Goal: Task Accomplishment & Management: Use online tool/utility

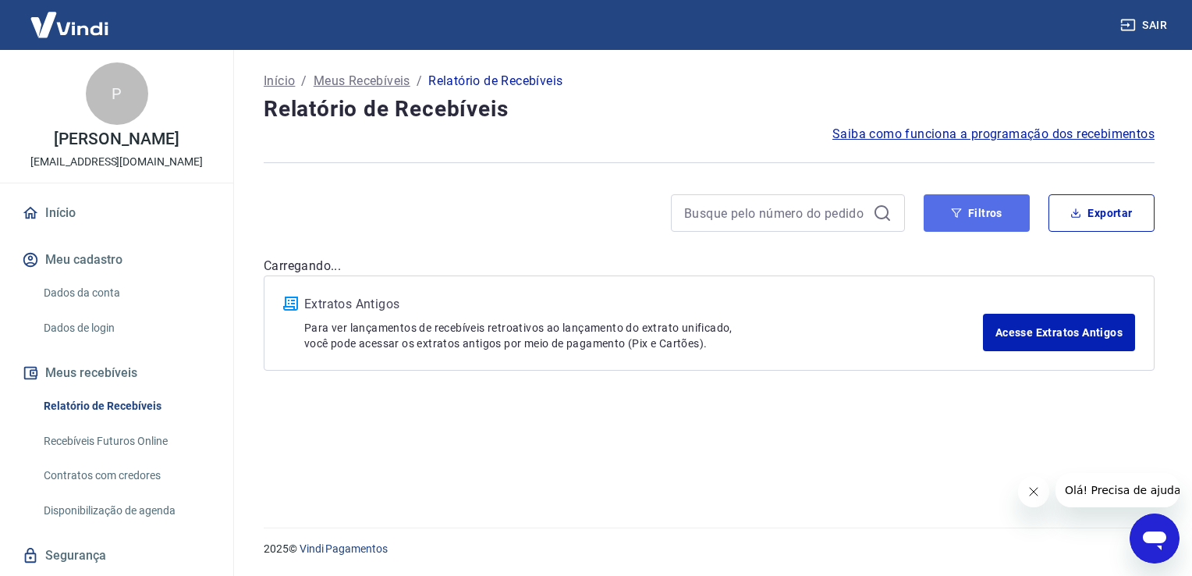
click at [975, 213] on button "Filtros" at bounding box center [977, 212] width 106 height 37
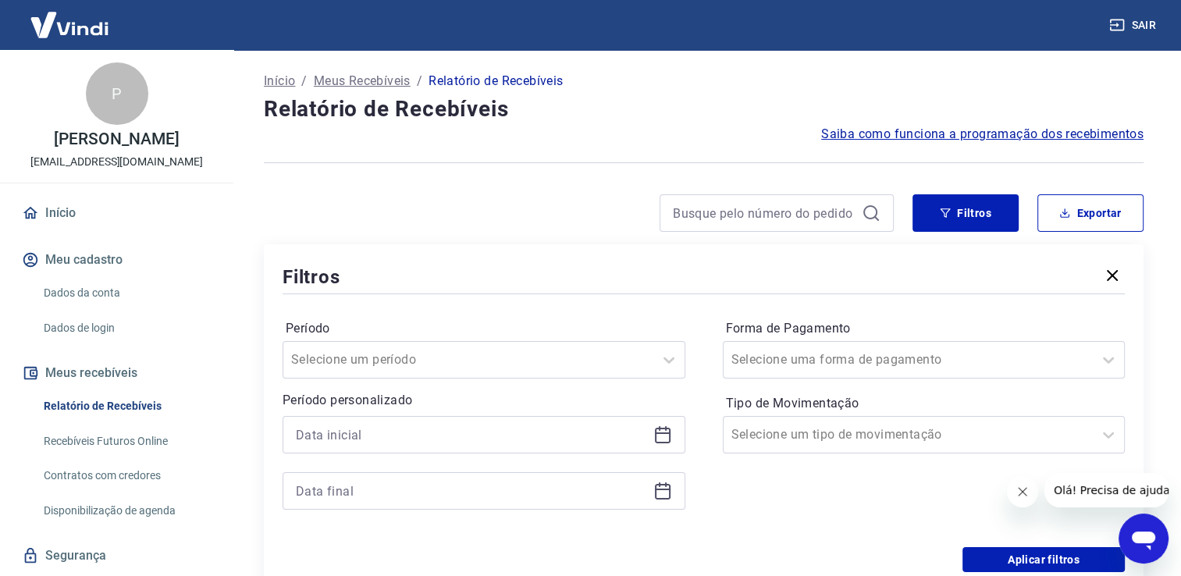
click at [665, 426] on div at bounding box center [483, 434] width 403 height 37
click at [661, 430] on icon at bounding box center [662, 434] width 19 height 19
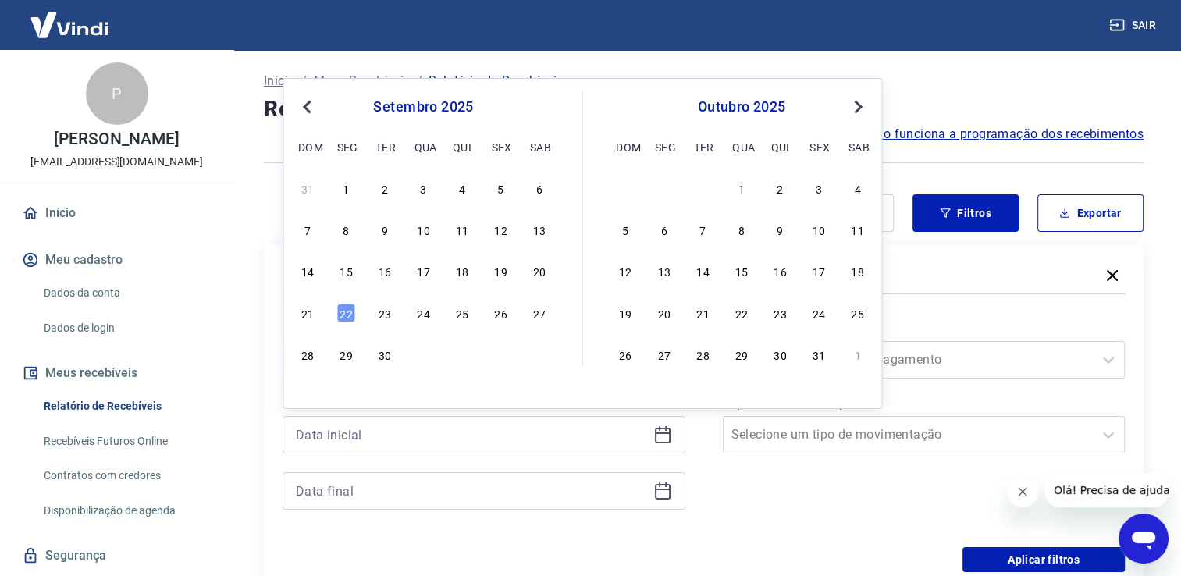
drag, startPoint x: 493, startPoint y: 277, endPoint x: 642, endPoint y: 497, distance: 265.8
click at [493, 278] on div "19" at bounding box center [500, 270] width 19 height 19
type input "[DATE]"
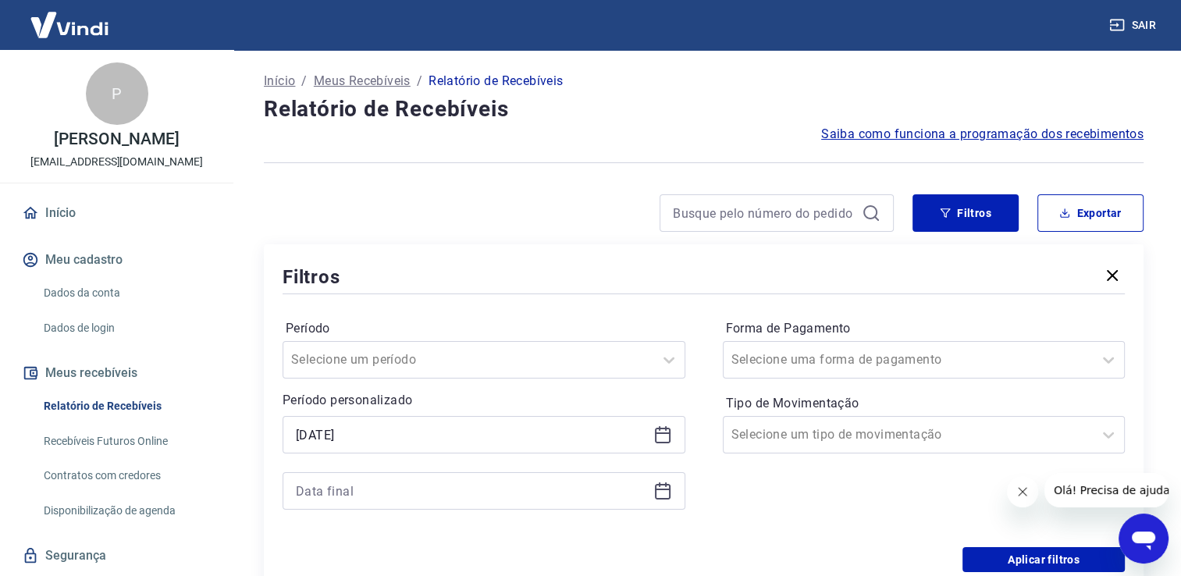
click at [665, 485] on icon at bounding box center [666, 484] width 2 height 5
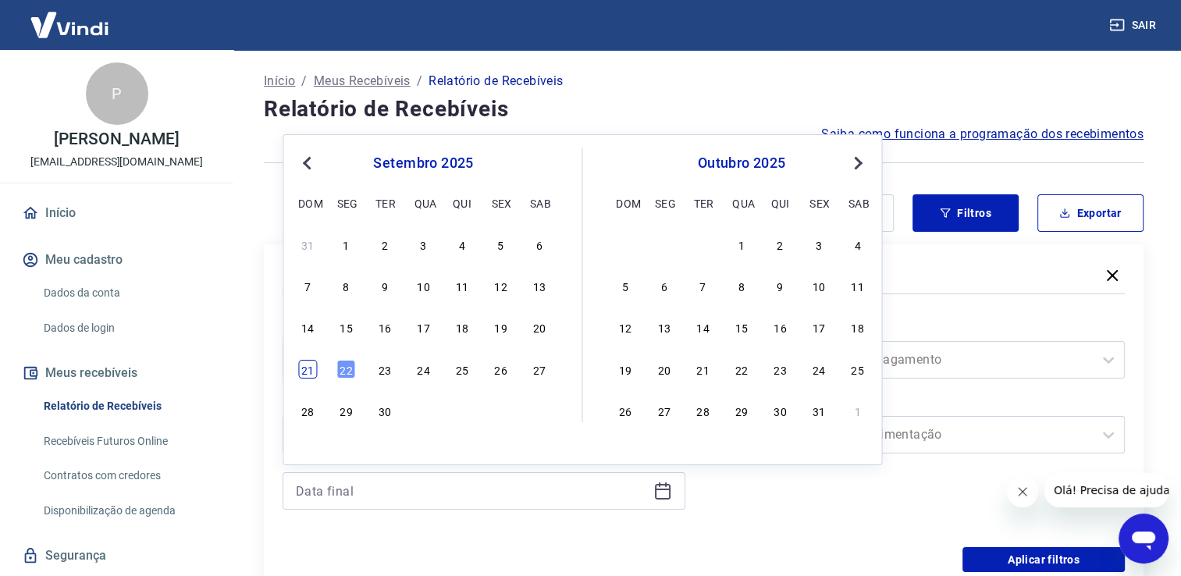
click at [303, 371] on div "21" at bounding box center [307, 369] width 19 height 19
type input "[DATE]"
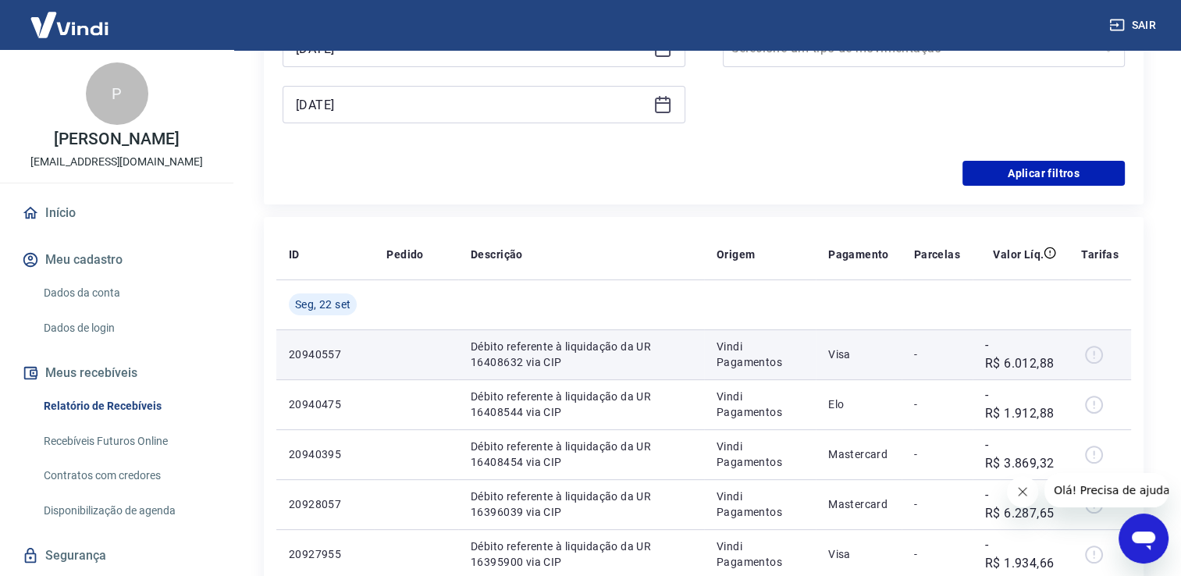
scroll to position [390, 0]
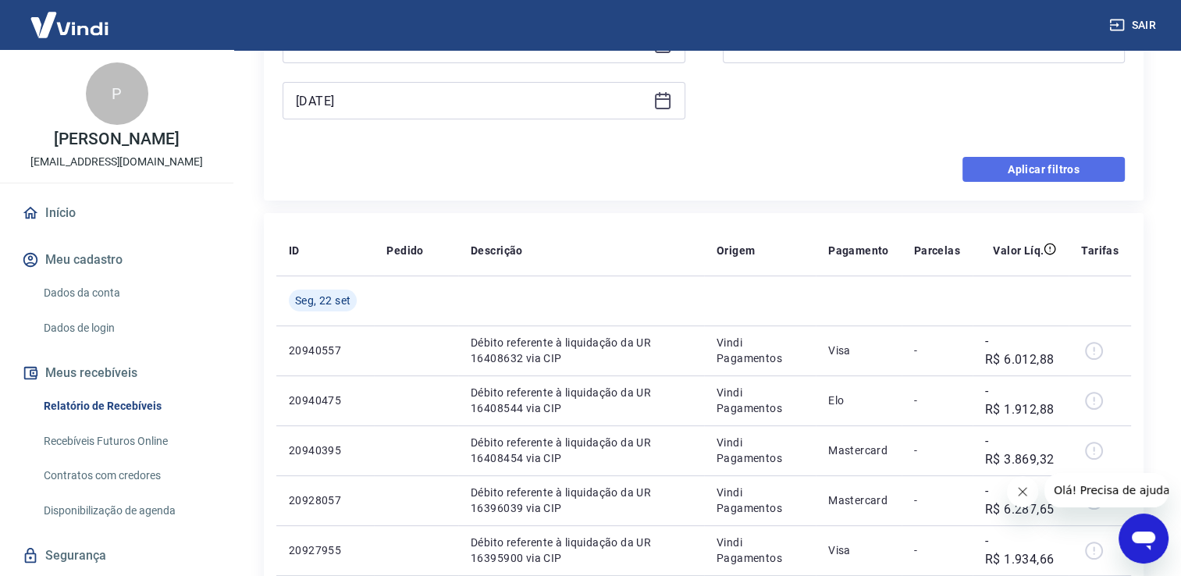
click at [1002, 170] on button "Aplicar filtros" at bounding box center [1043, 169] width 162 height 25
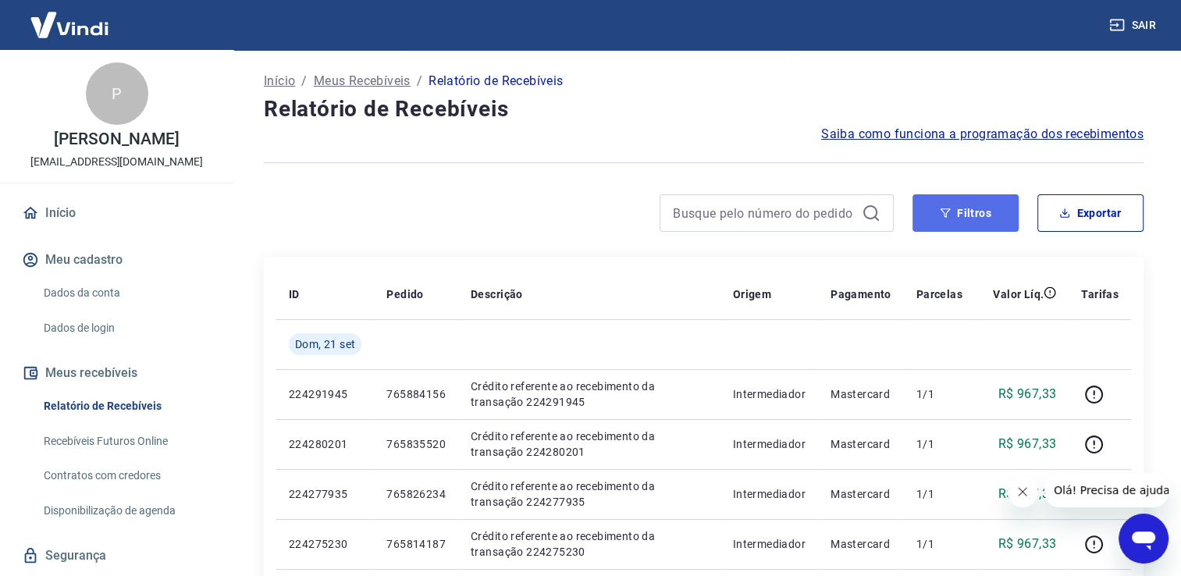
click at [978, 213] on button "Filtros" at bounding box center [965, 212] width 106 height 37
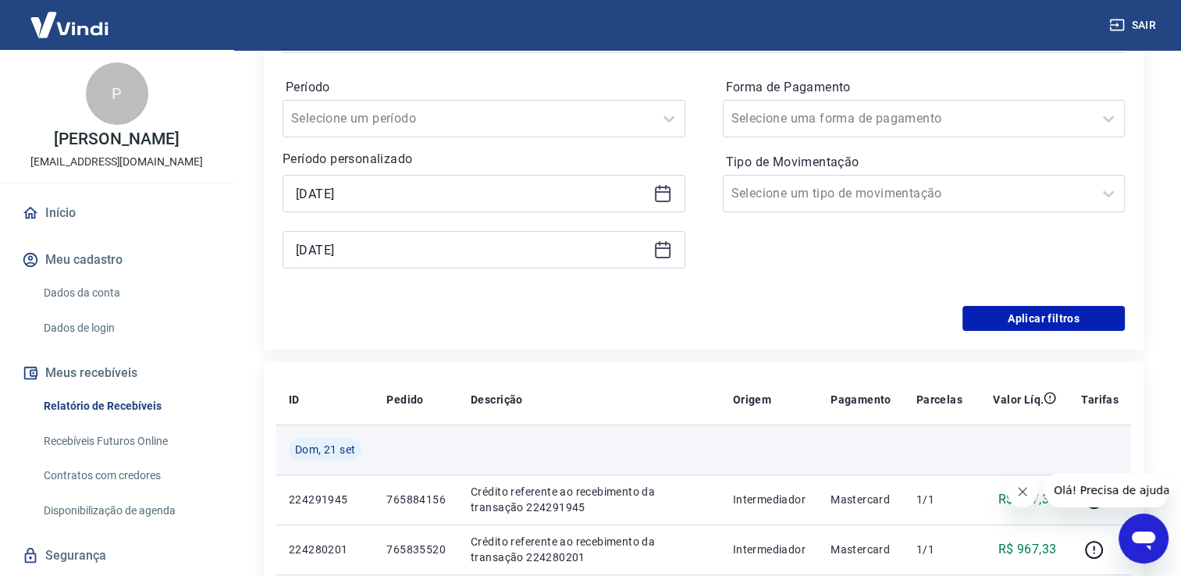
scroll to position [312, 0]
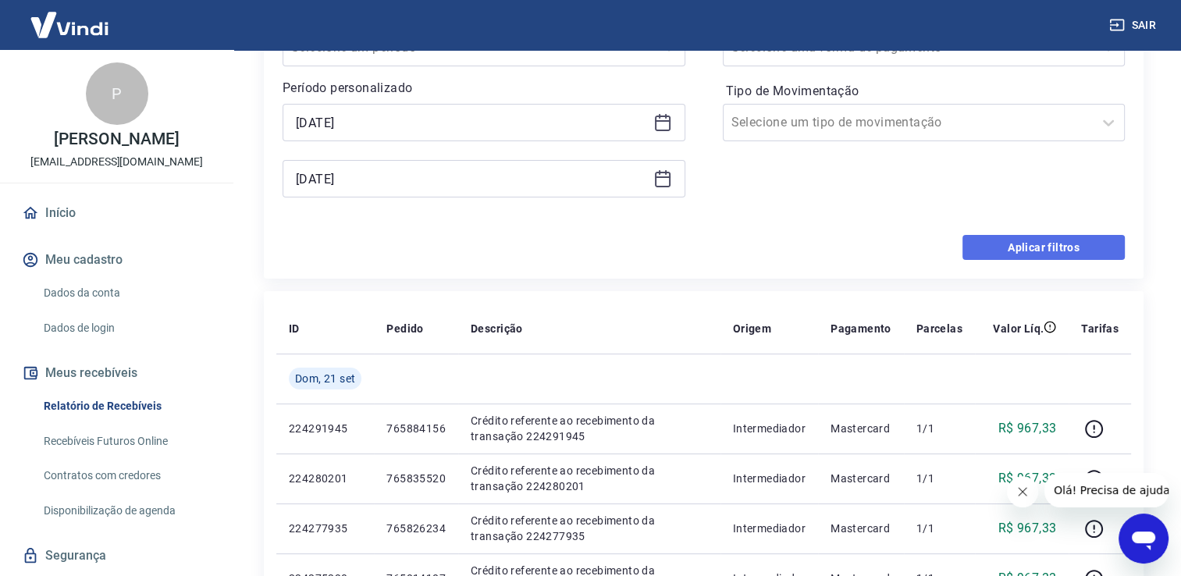
click at [1002, 239] on button "Aplicar filtros" at bounding box center [1043, 247] width 162 height 25
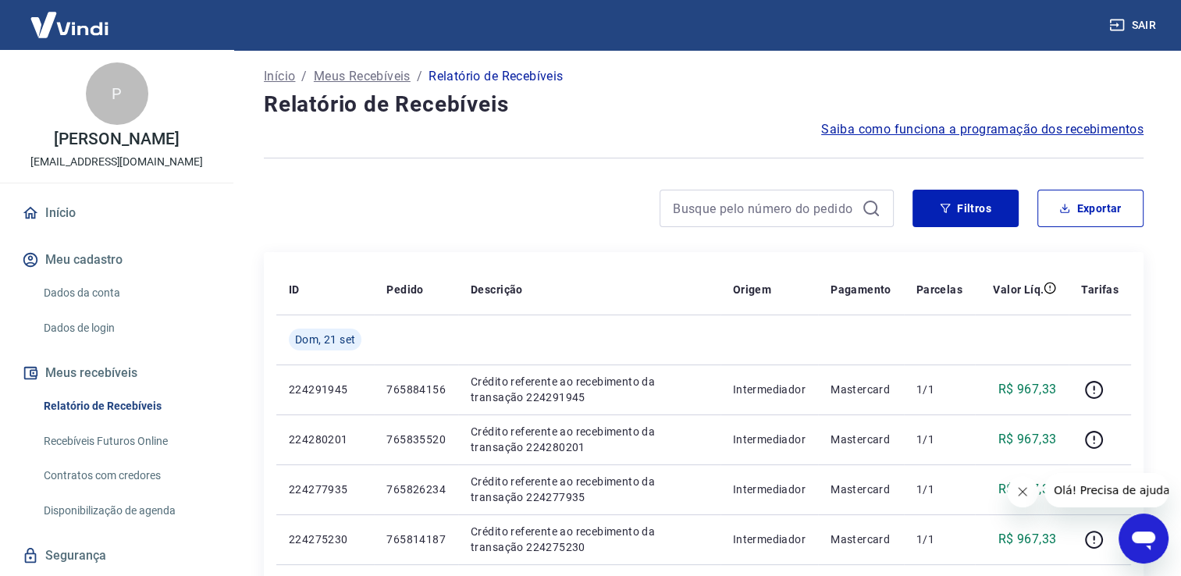
scroll to position [0, 0]
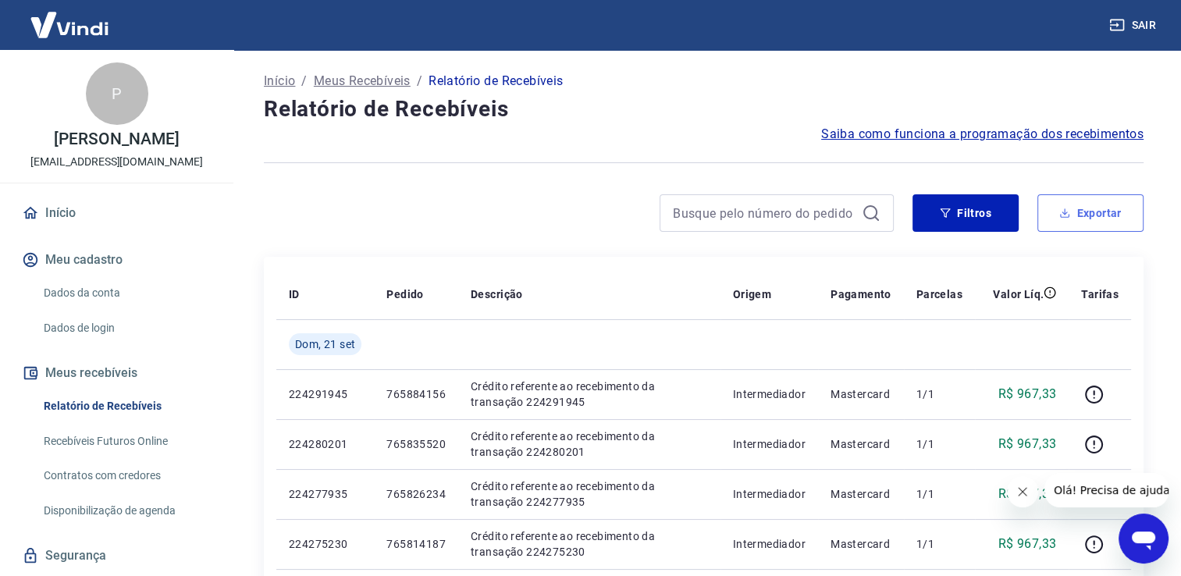
click at [1067, 216] on icon "button" at bounding box center [1064, 213] width 11 height 11
type input "[DATE]"
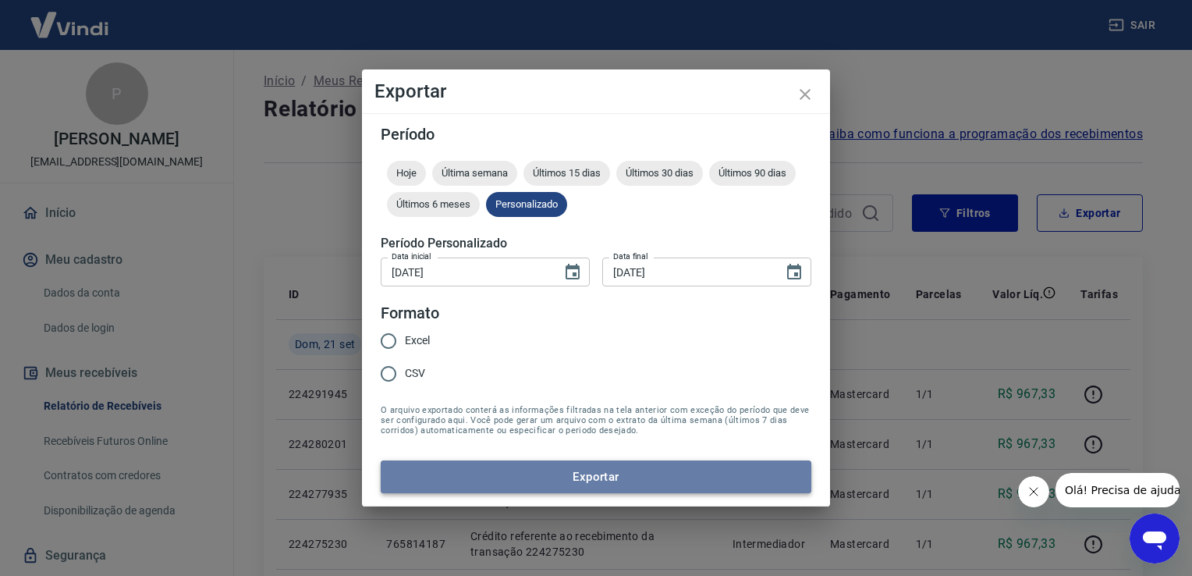
click at [619, 463] on button "Exportar" at bounding box center [596, 476] width 431 height 33
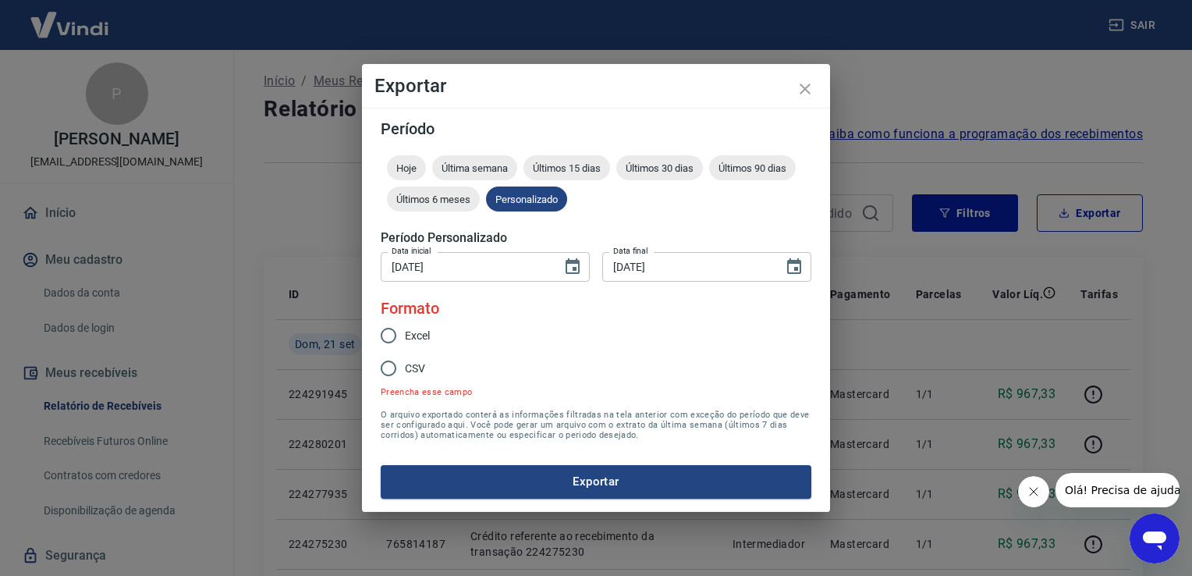
drag, startPoint x: 391, startPoint y: 339, endPoint x: 398, endPoint y: 335, distance: 8.0
click at [393, 336] on input "Excel" at bounding box center [388, 335] width 33 height 33
radio input "true"
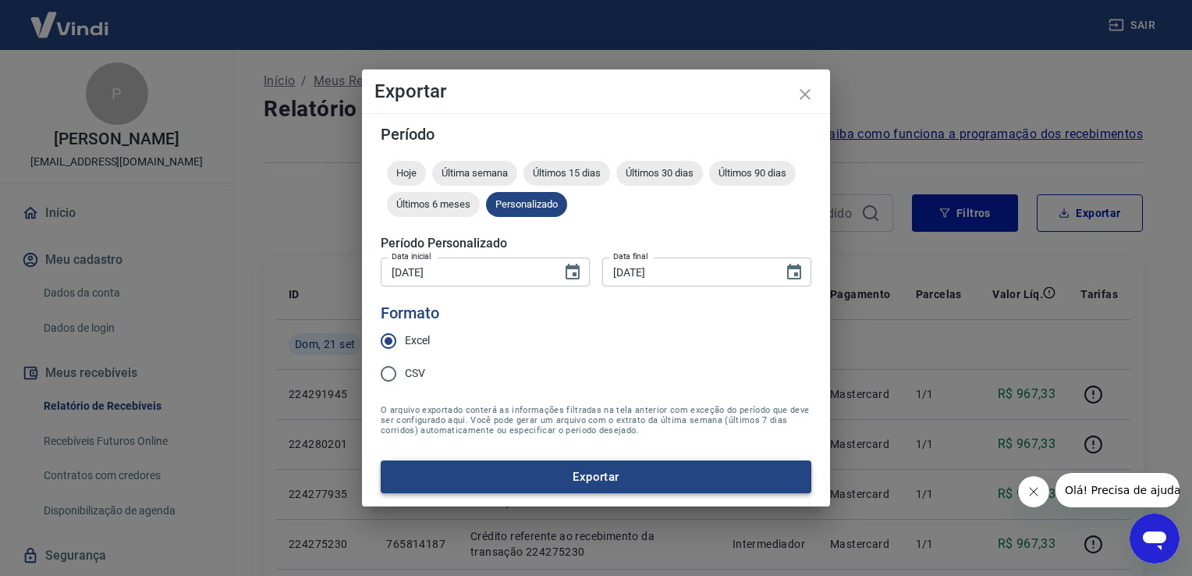
click at [493, 460] on form "Período Hoje Última semana Últimos 15 dias Últimos 30 dias Últimos 90 dias Últi…" at bounding box center [596, 309] width 431 height 367
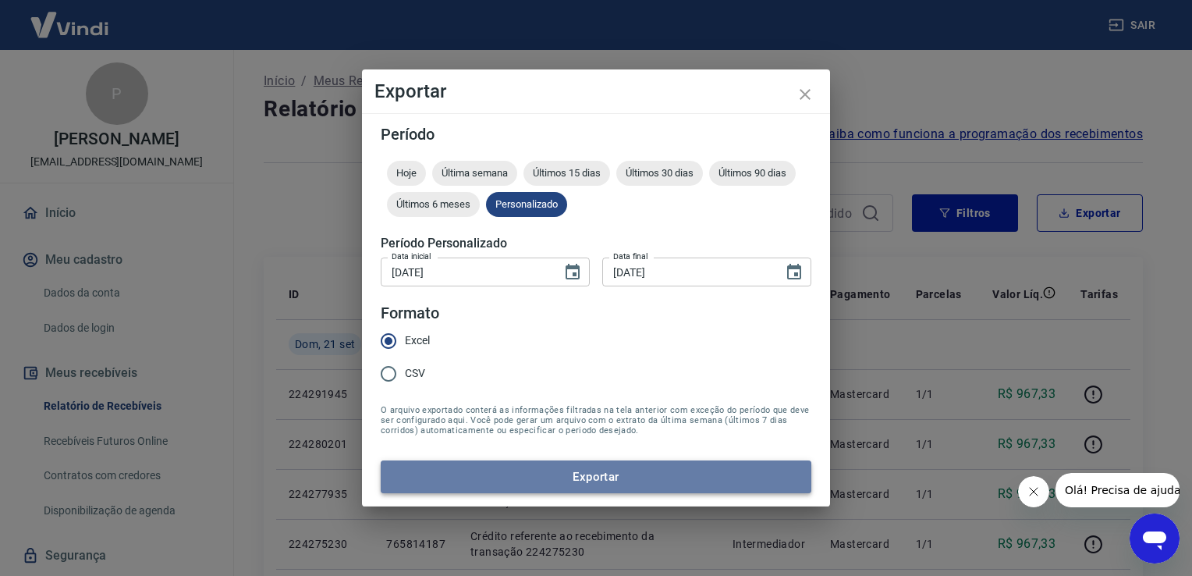
click at [459, 463] on button "Exportar" at bounding box center [596, 476] width 431 height 33
